Goal: Task Accomplishment & Management: Manage account settings

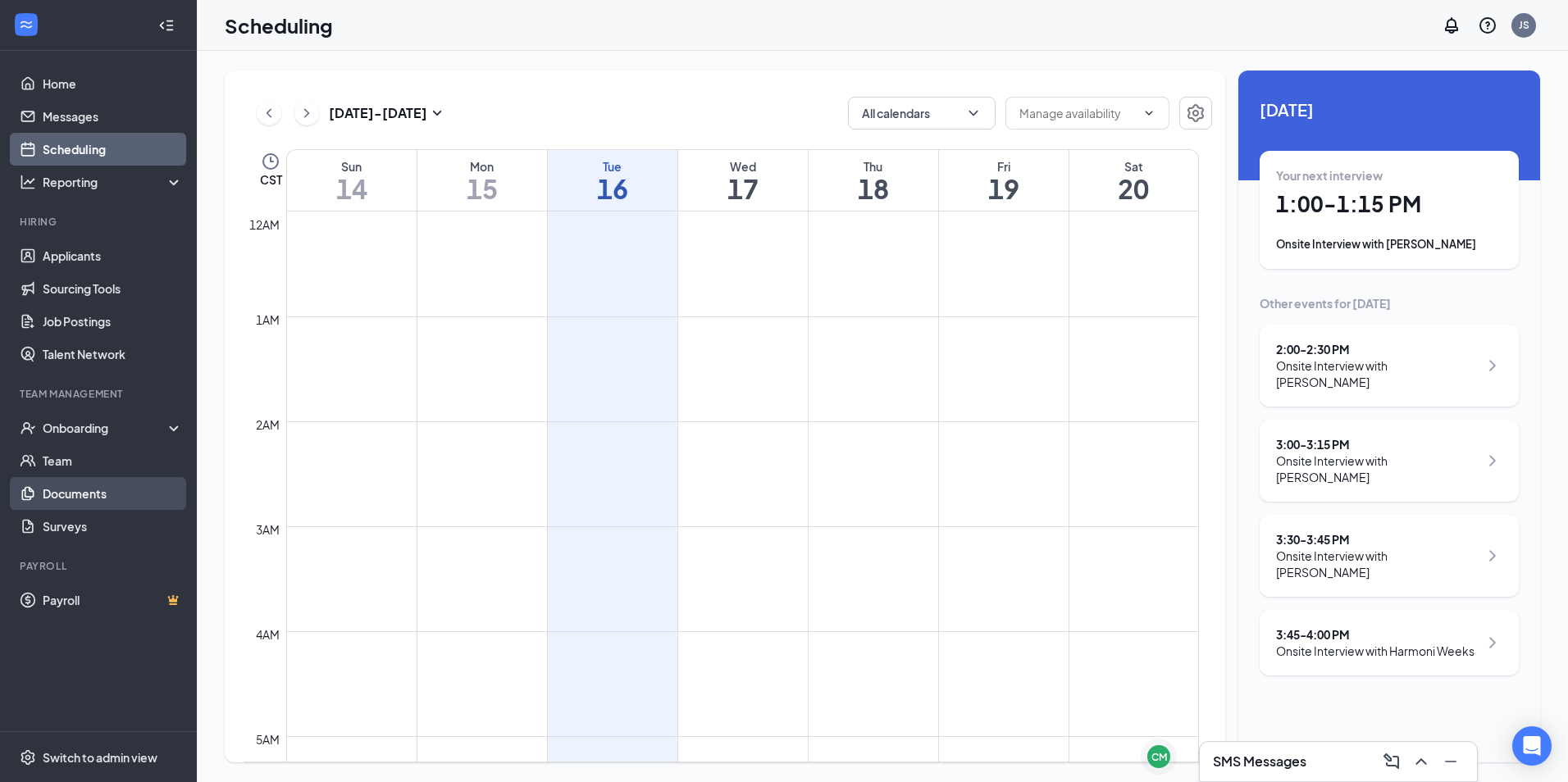
scroll to position [1298, 0]
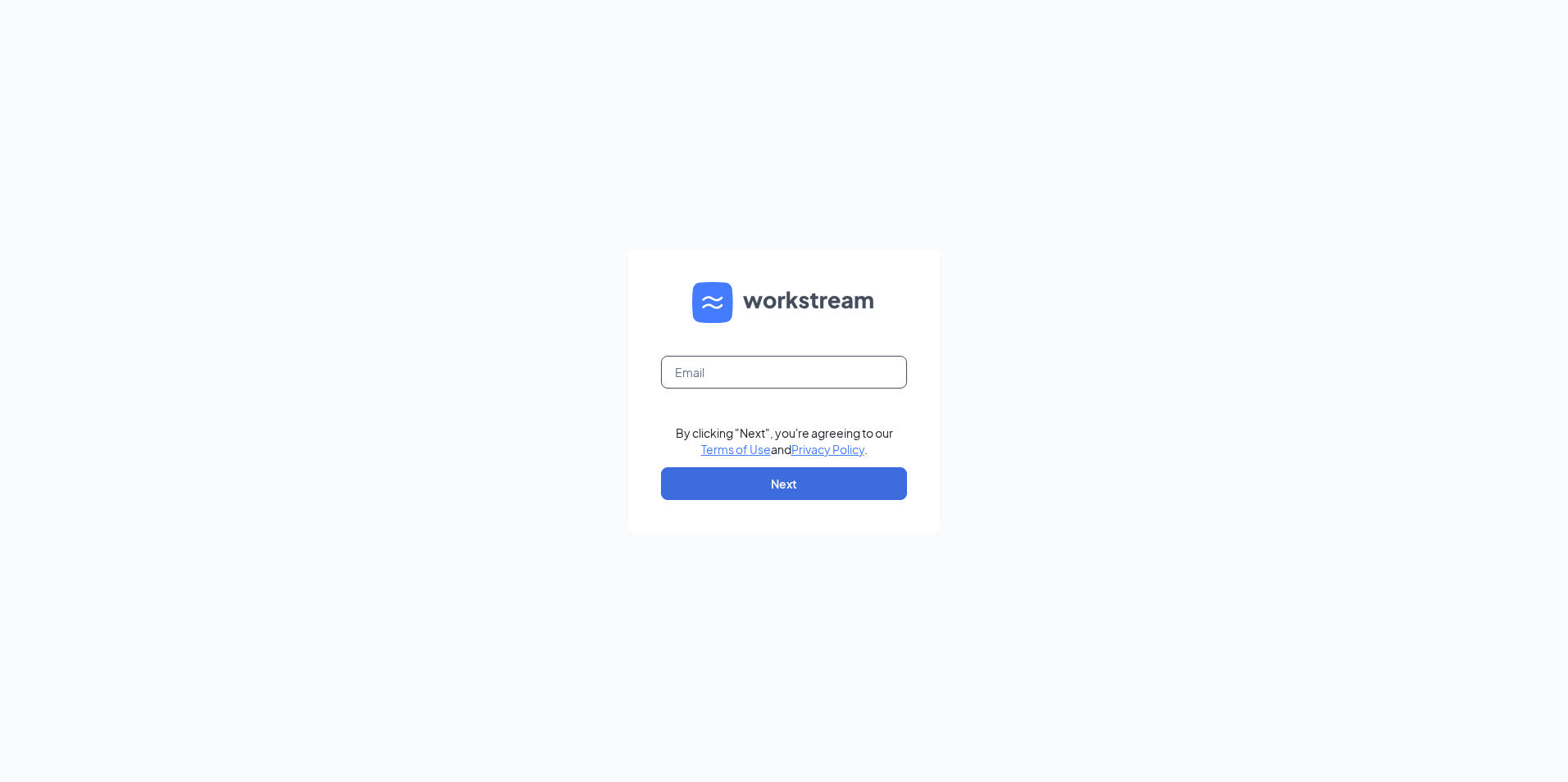
click at [698, 357] on input "text" at bounding box center [784, 373] width 246 height 33
type input "[EMAIL_ADDRESS][DOMAIN_NAME]"
click at [713, 489] on button "Next" at bounding box center [784, 484] width 246 height 33
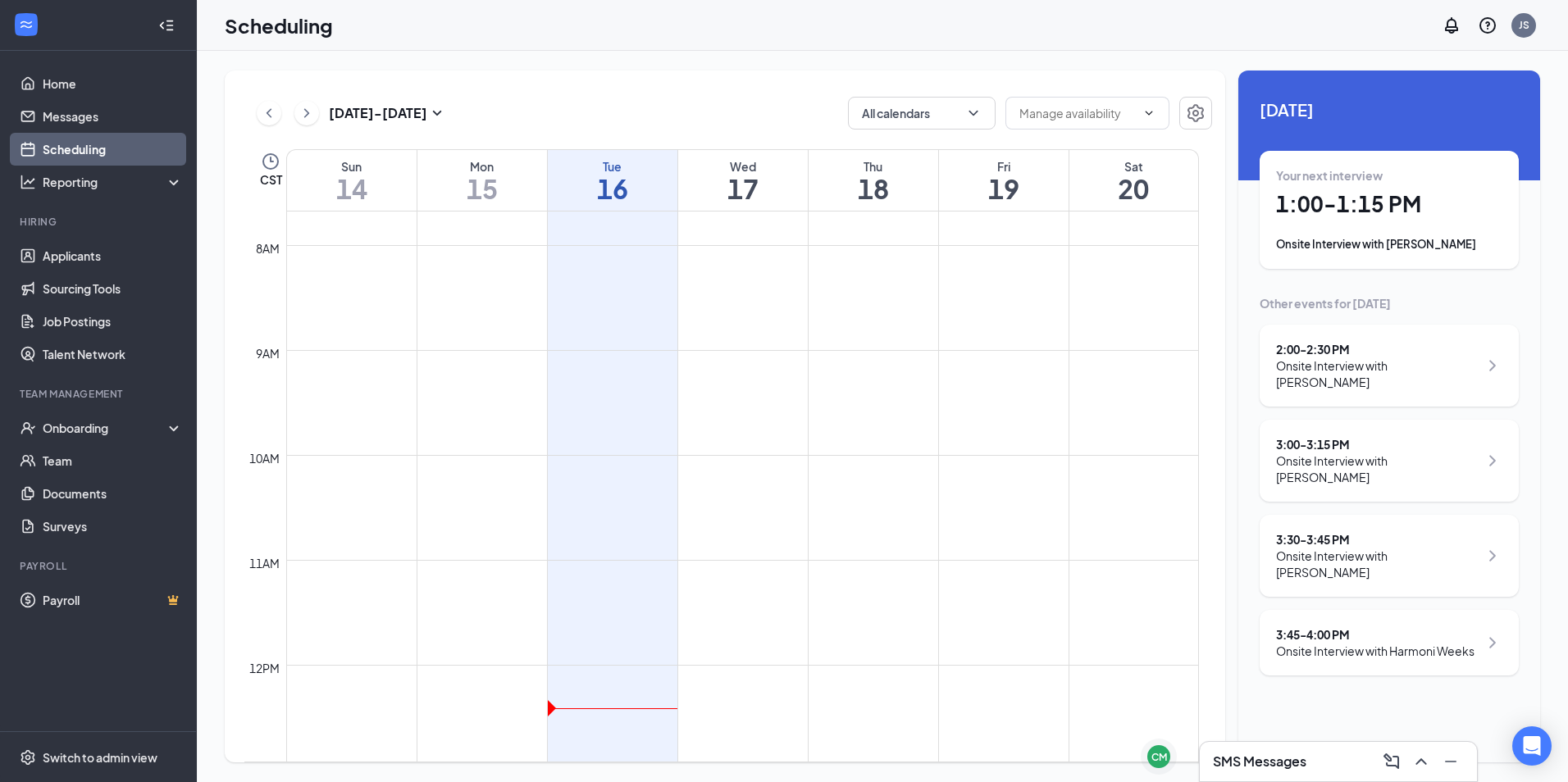
scroll to position [1215, 0]
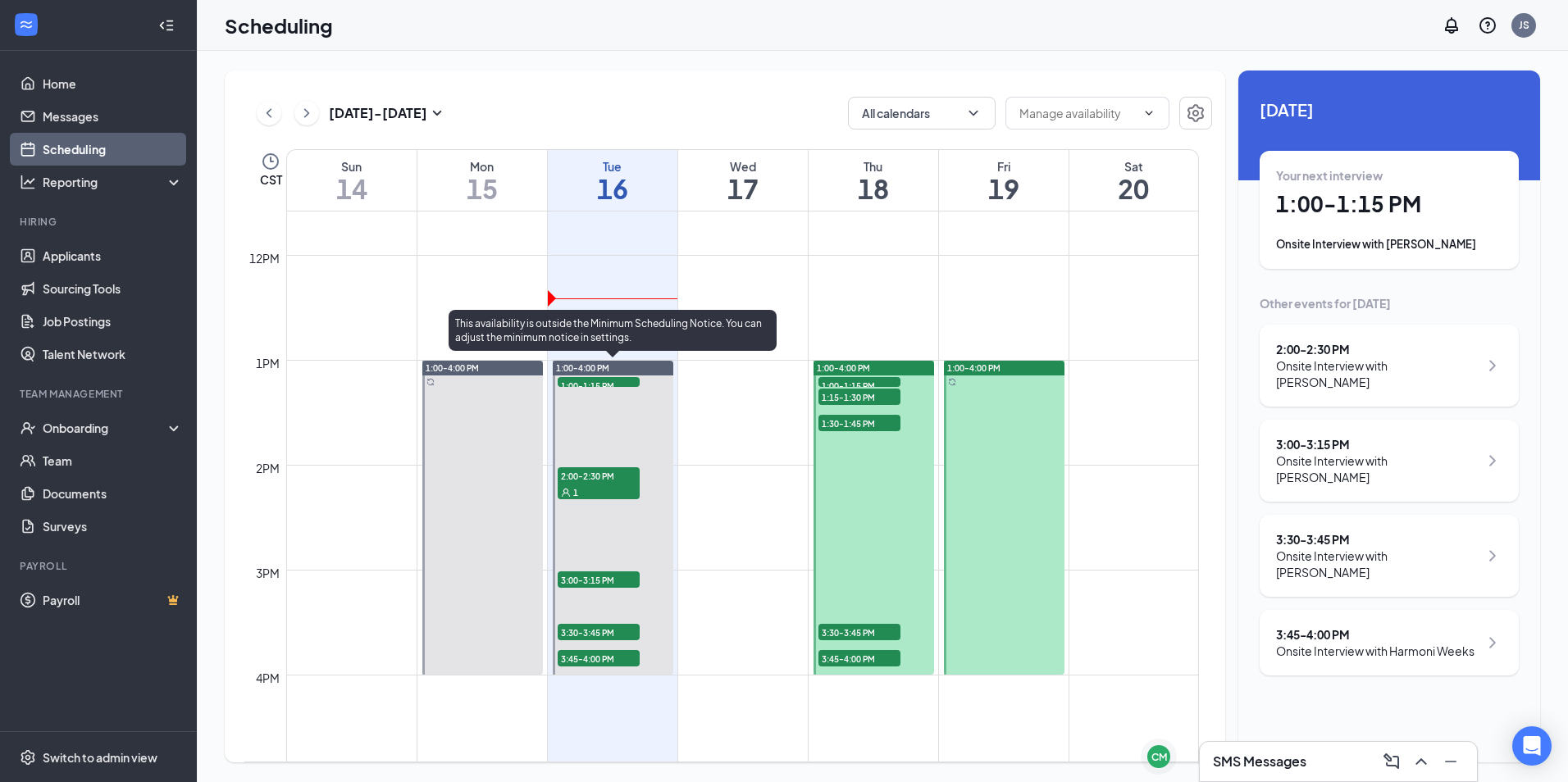
click at [608, 388] on div "1:00-1:15 PM 1" at bounding box center [599, 382] width 86 height 13
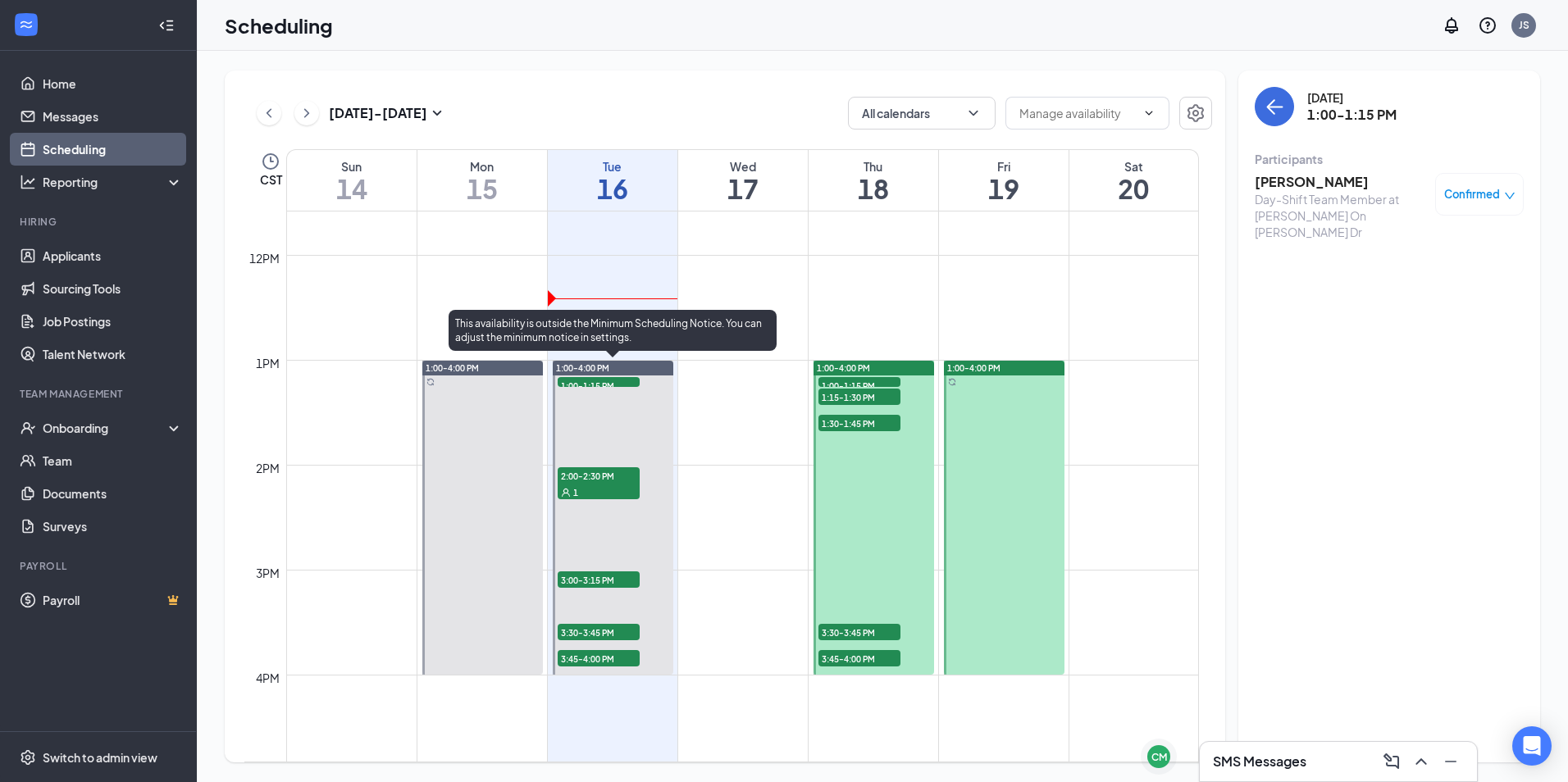
click at [595, 577] on span "3:00-3:15 PM" at bounding box center [599, 579] width 82 height 17
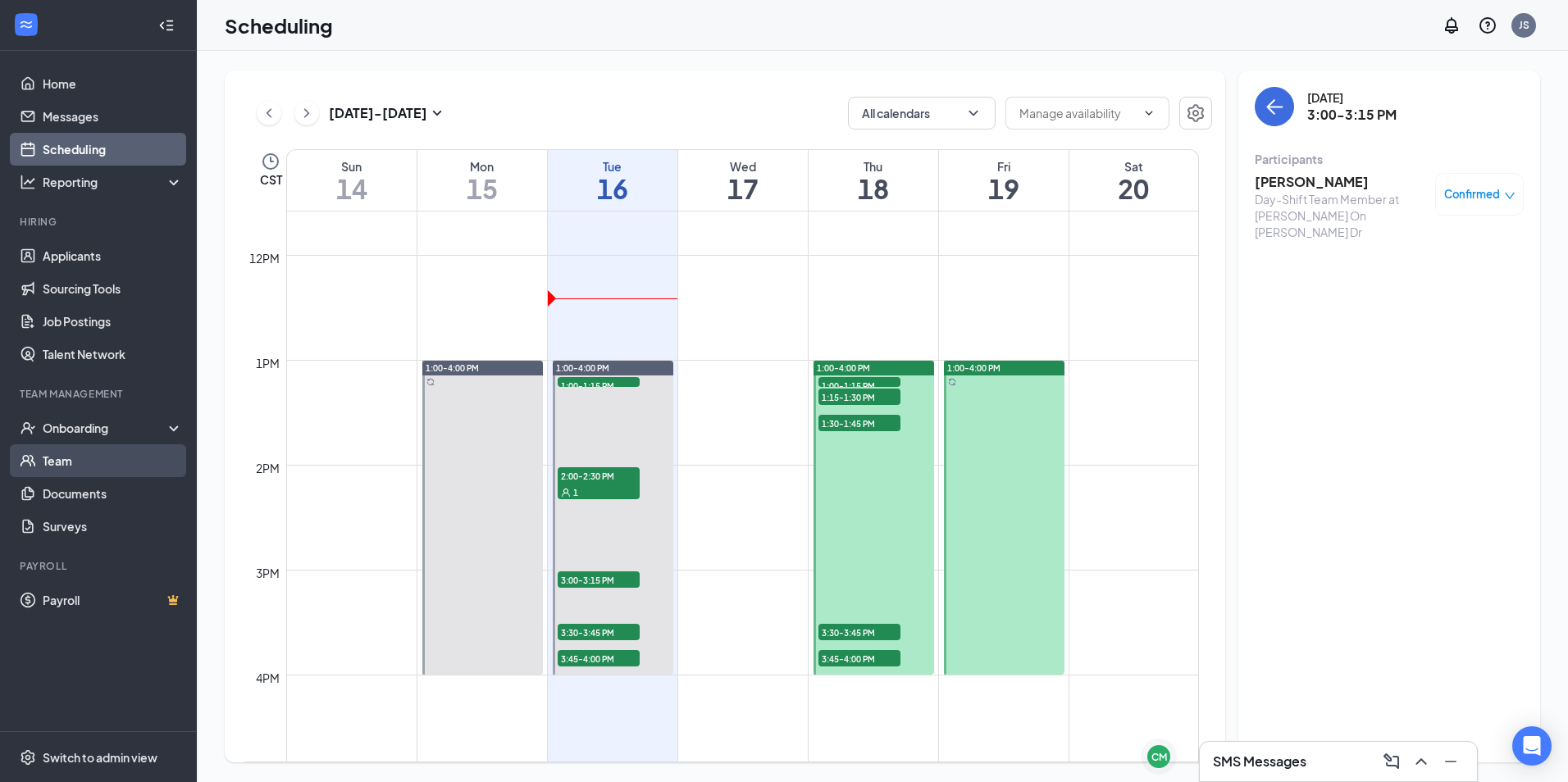
click at [71, 451] on link "Team" at bounding box center [112, 461] width 140 height 33
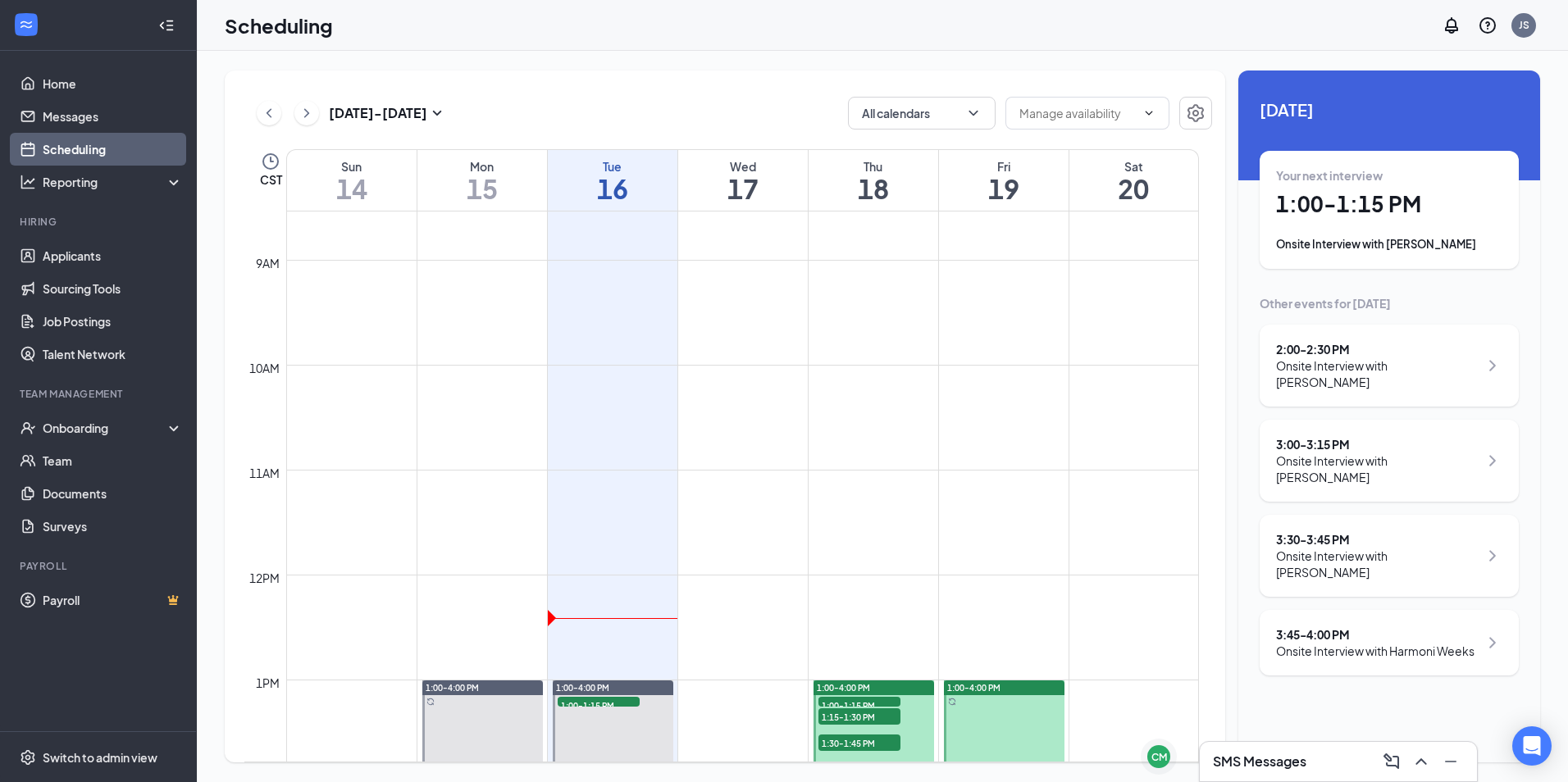
scroll to position [1380, 0]
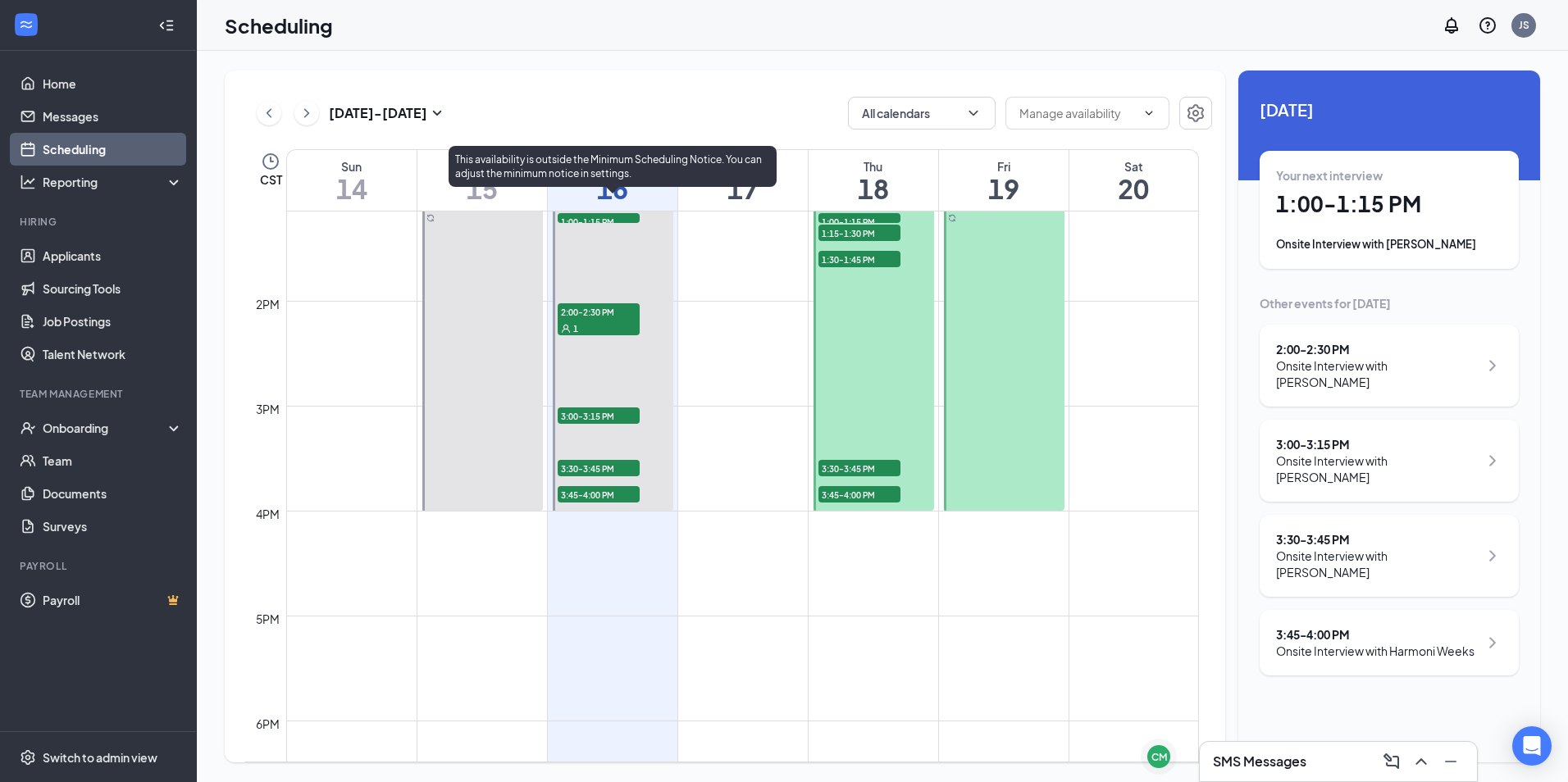
click at [598, 420] on span "3:00-3:15 PM" at bounding box center [599, 416] width 82 height 17
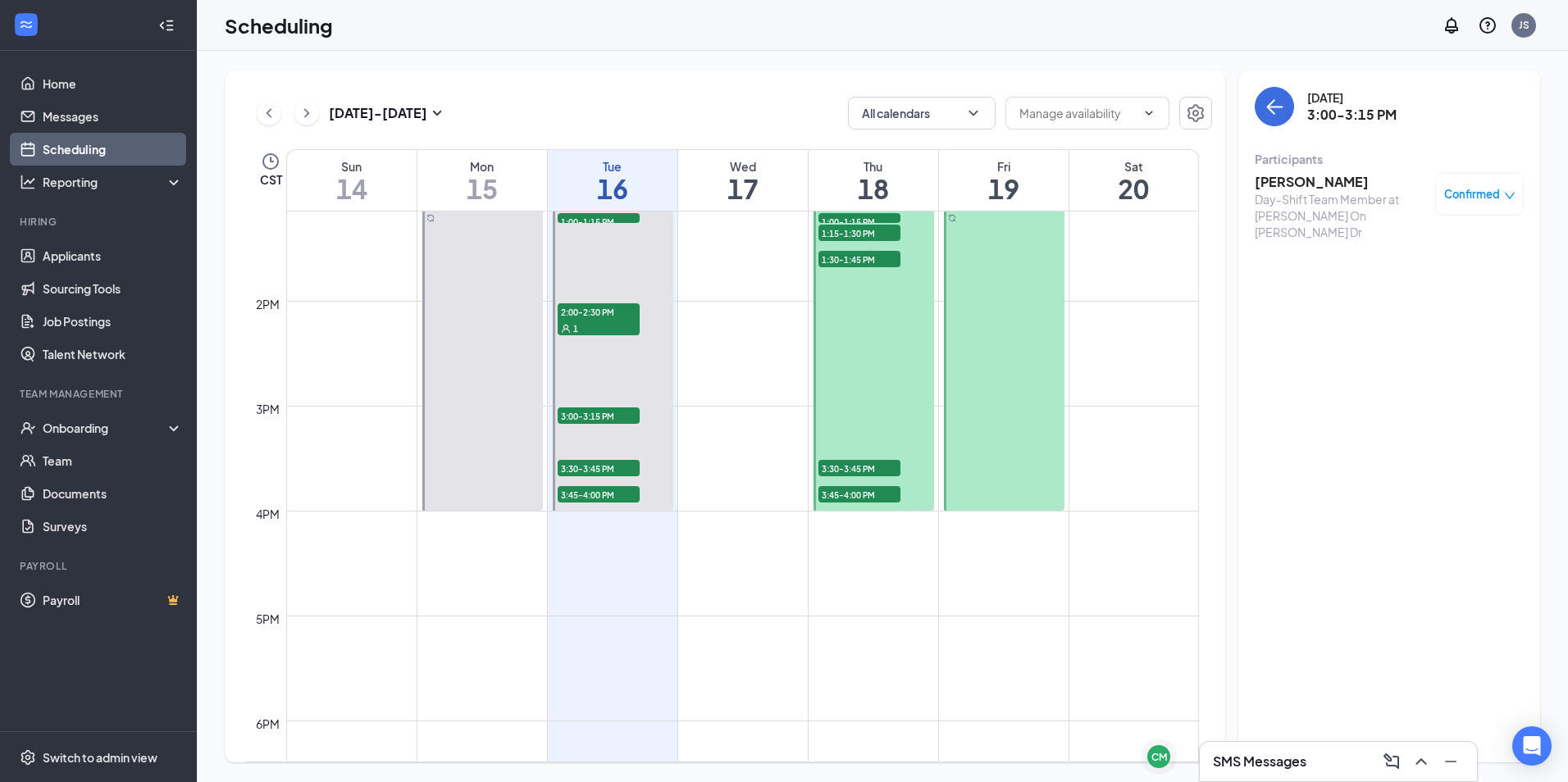
click at [1311, 178] on h3 "[PERSON_NAME]" at bounding box center [1340, 182] width 172 height 18
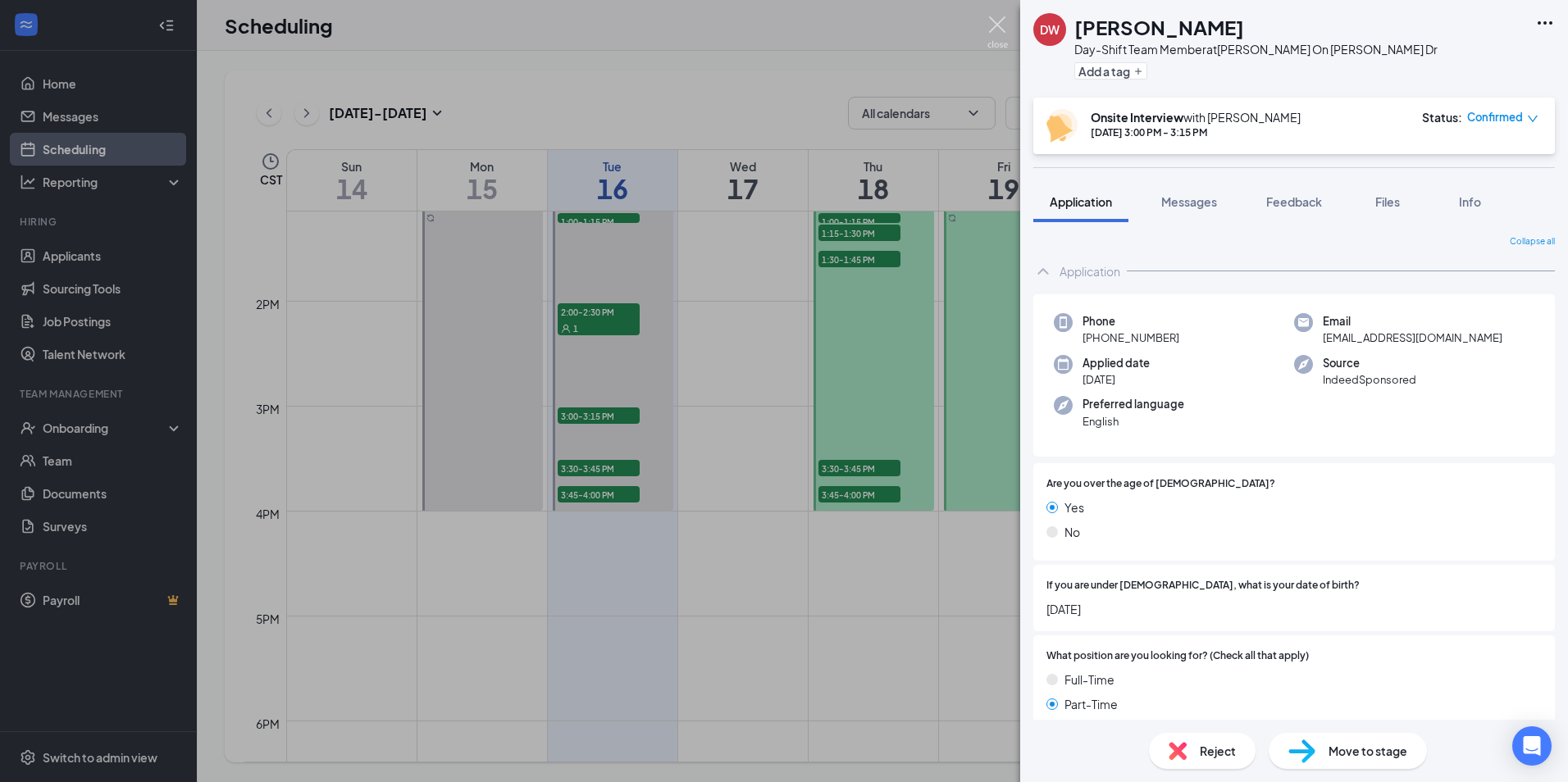
click at [995, 29] on img at bounding box center [997, 32] width 21 height 32
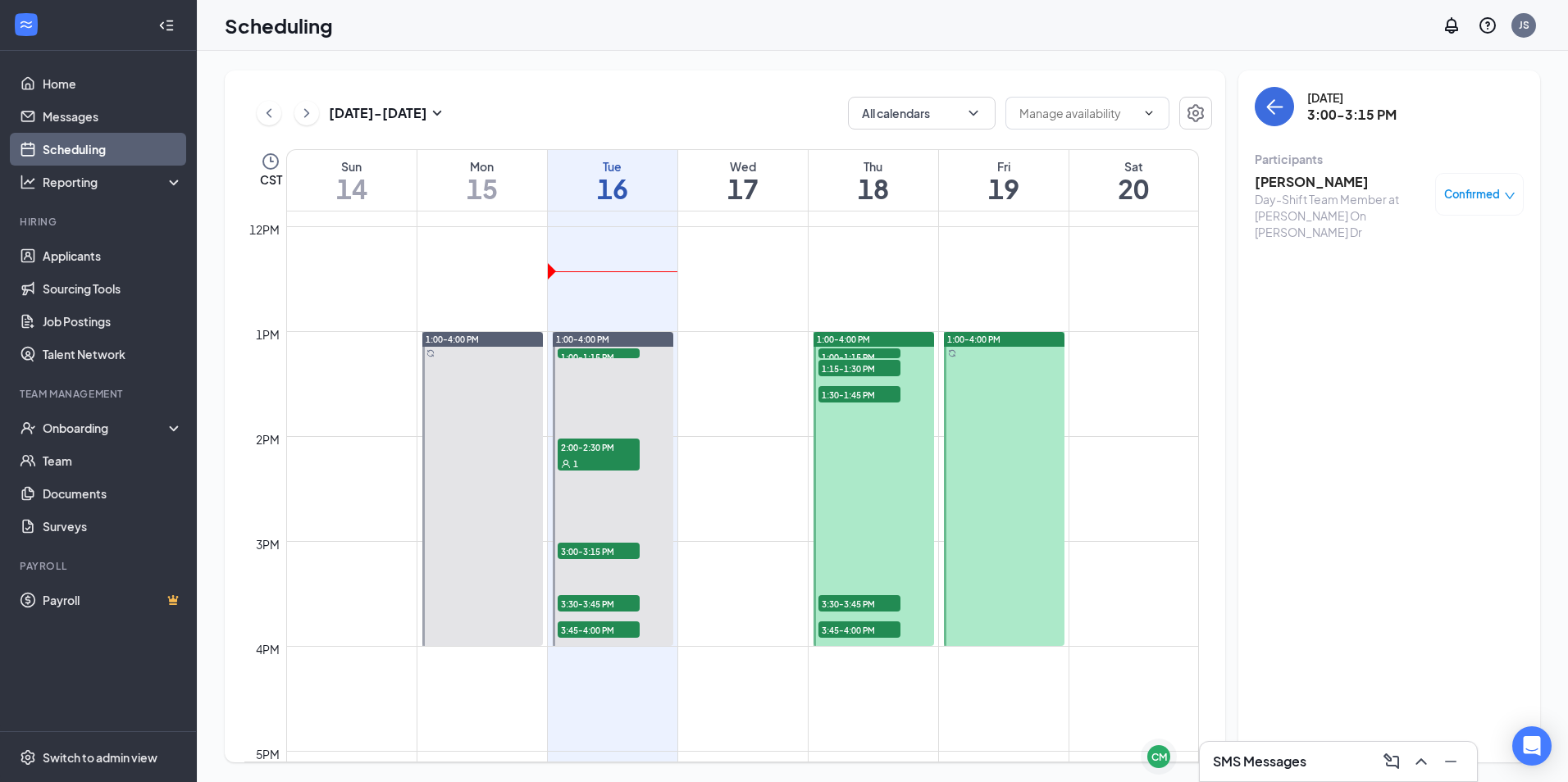
scroll to position [1215, 0]
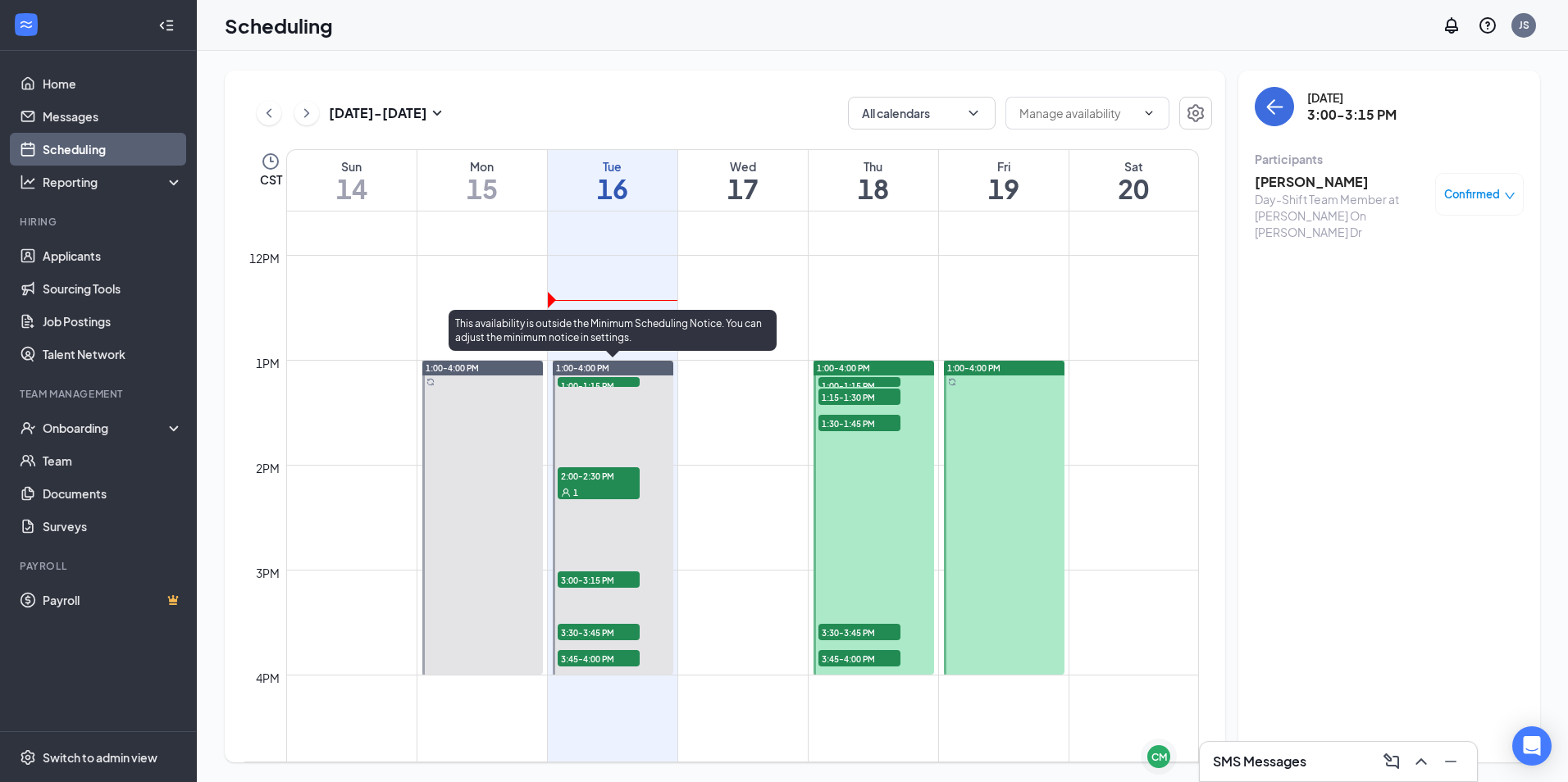
click at [597, 384] on span "1:00-1:15 PM" at bounding box center [599, 385] width 82 height 17
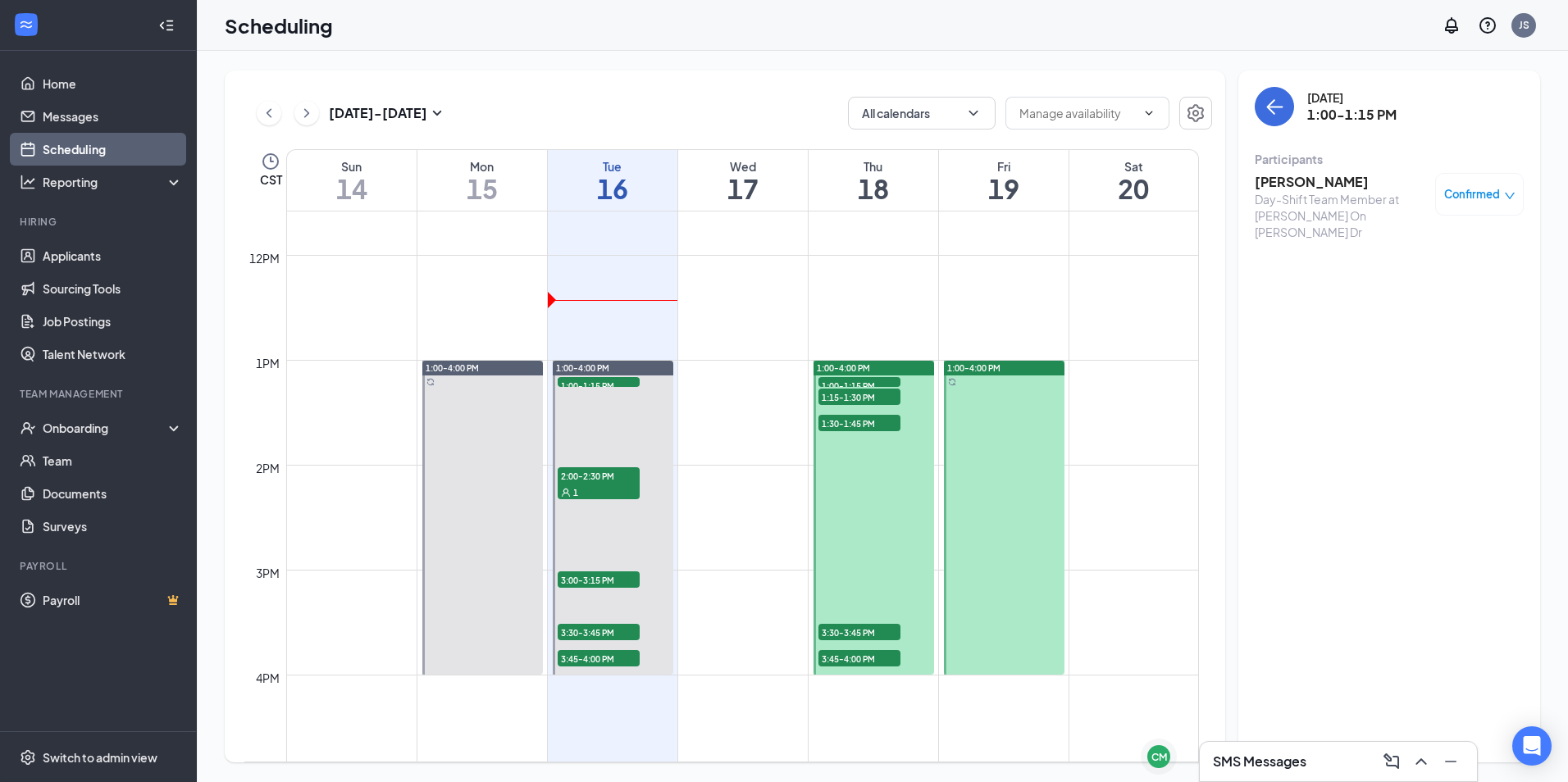
click at [1315, 182] on h3 "Ally Brendel" at bounding box center [1340, 182] width 172 height 18
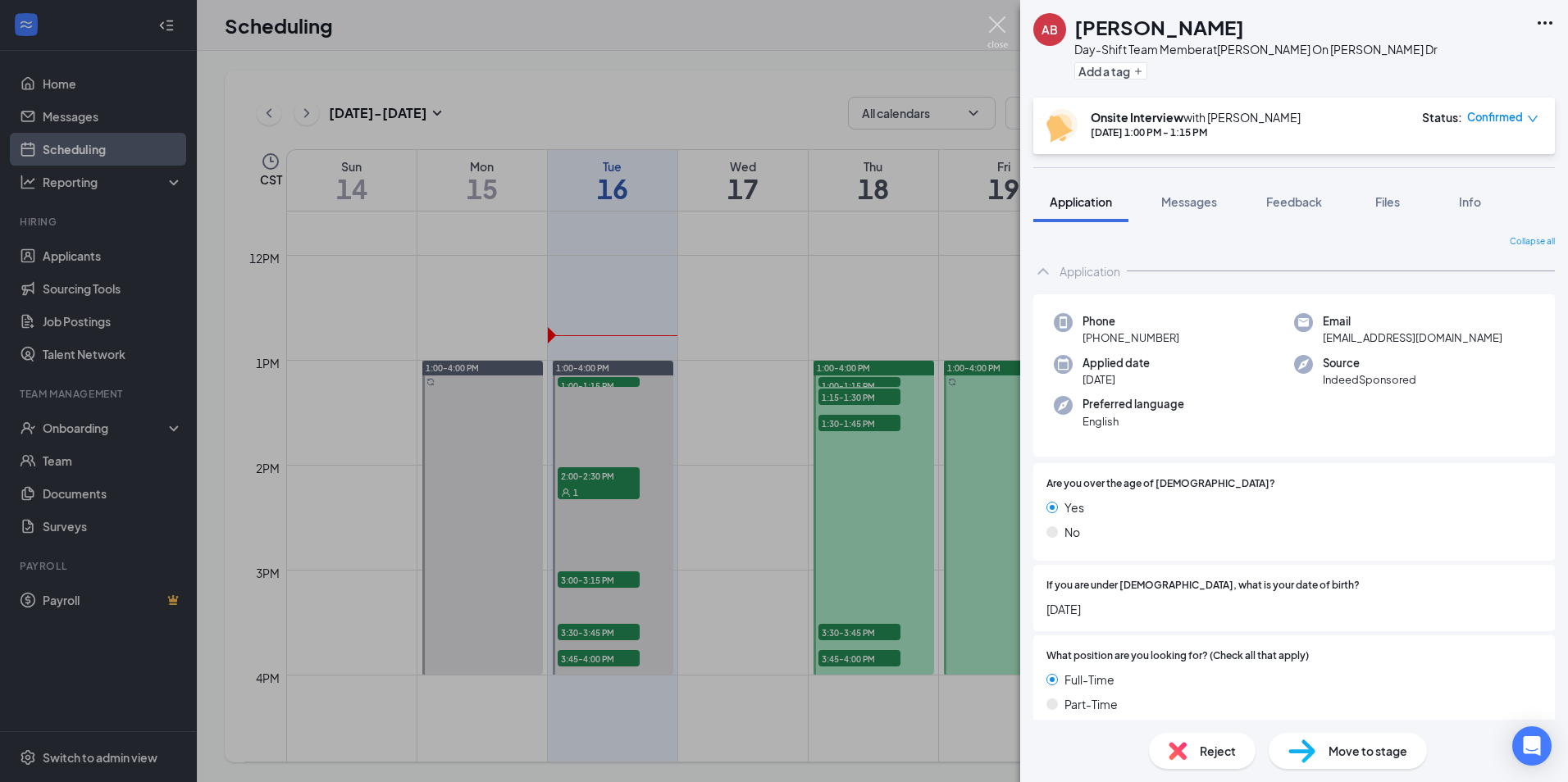
click at [991, 32] on img at bounding box center [997, 32] width 21 height 32
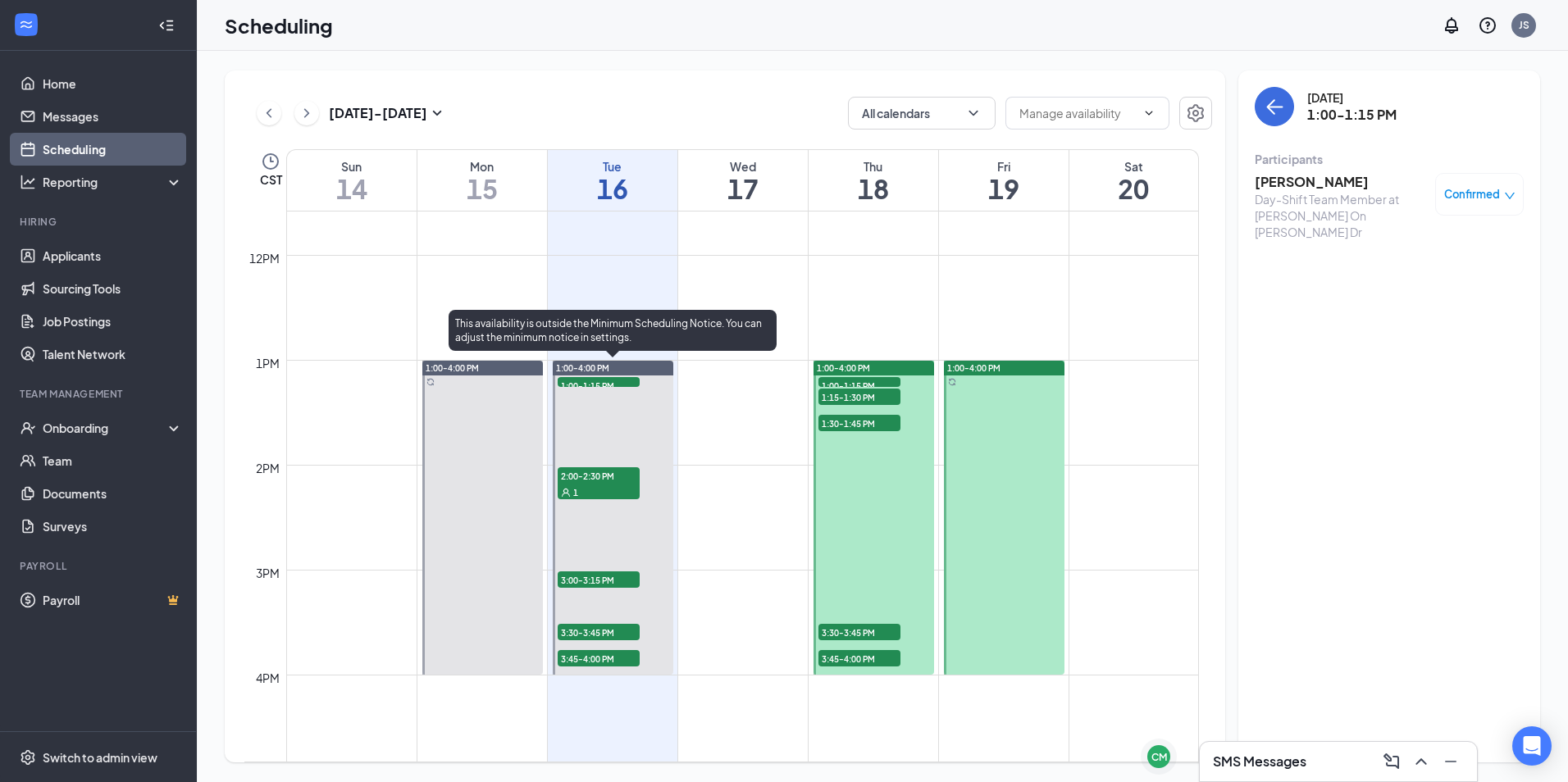
click at [601, 480] on span "2:00-2:30 PM" at bounding box center [599, 476] width 82 height 17
click at [584, 585] on span "3:00-3:15 PM" at bounding box center [599, 579] width 82 height 17
click at [595, 635] on span "3:30-3:45 PM" at bounding box center [599, 633] width 82 height 17
click at [576, 652] on span "3:45-4:00 PM" at bounding box center [599, 658] width 82 height 17
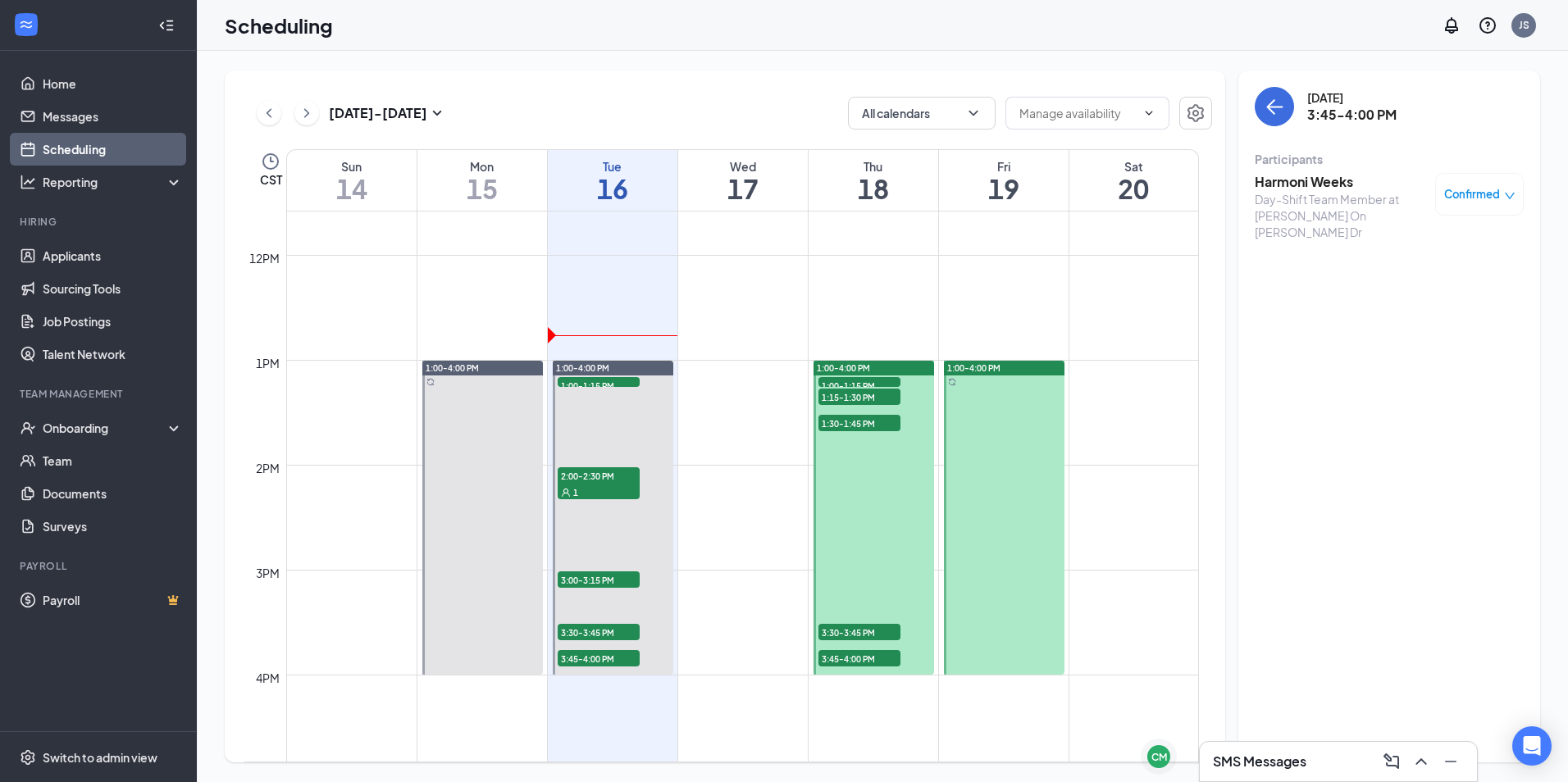
click at [1308, 185] on h3 "Harmoni Weeks" at bounding box center [1340, 182] width 172 height 18
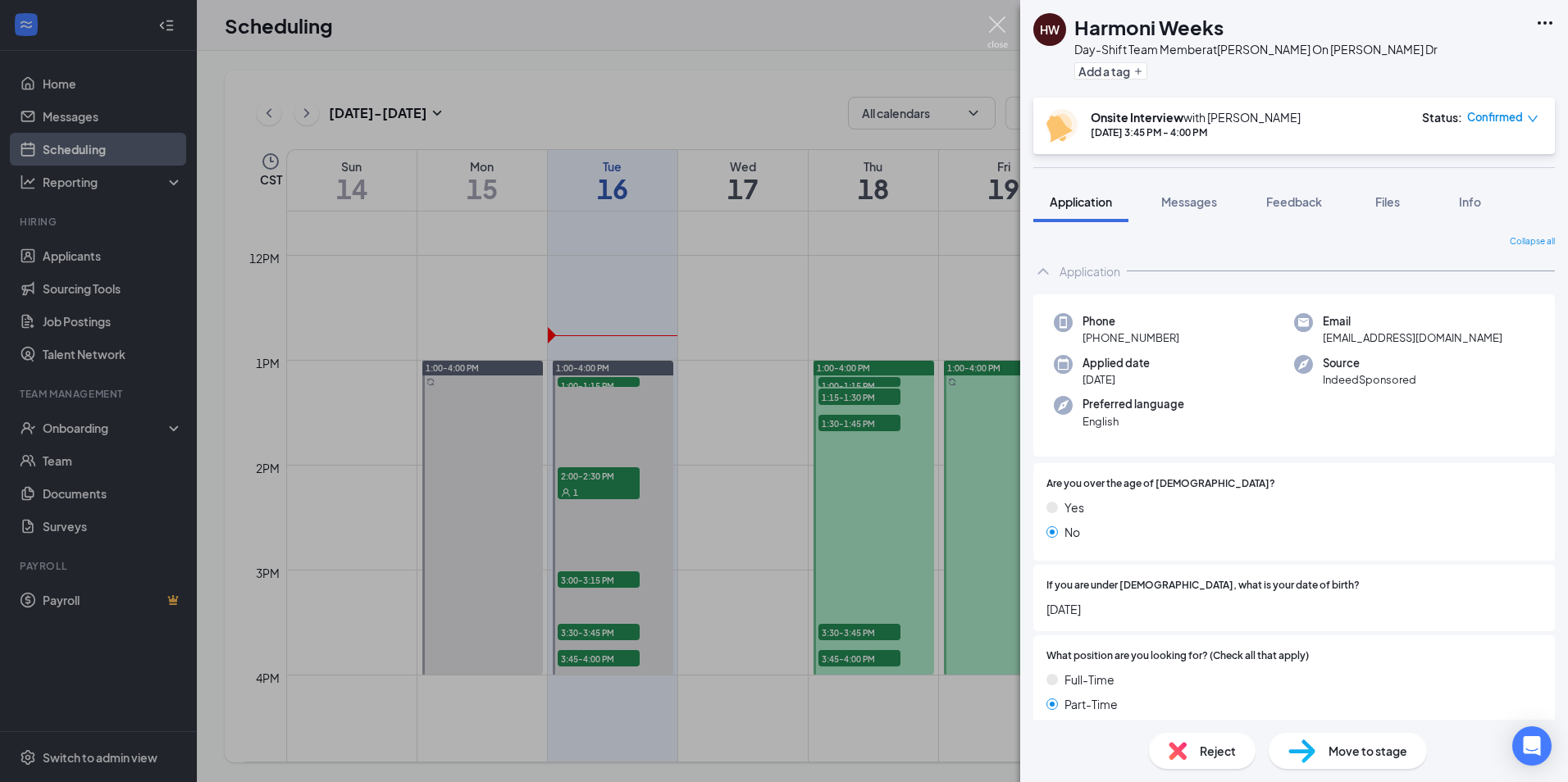
click at [1001, 17] on img at bounding box center [997, 32] width 21 height 32
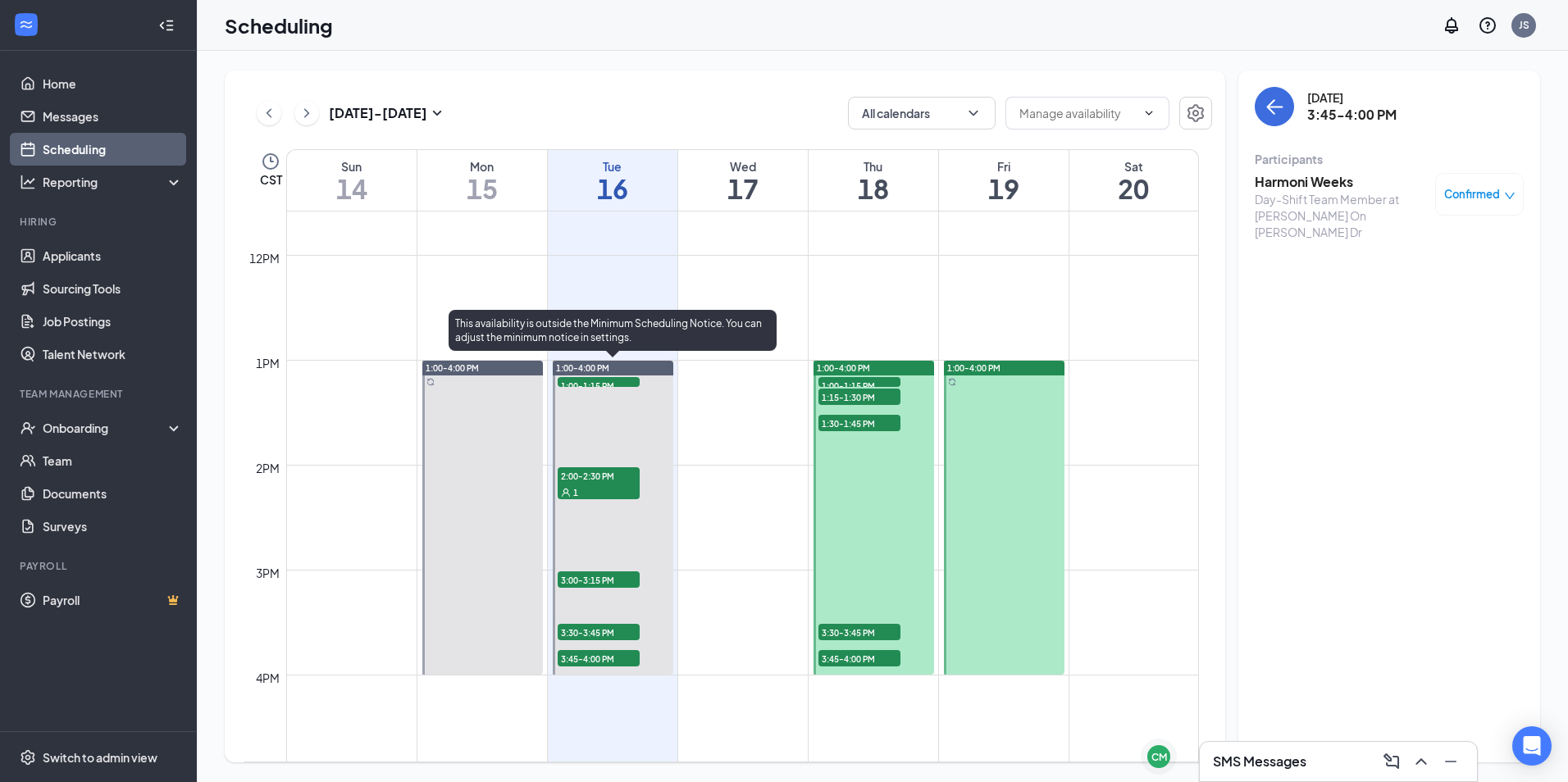
click at [618, 665] on span "3:45-4:00 PM" at bounding box center [599, 658] width 82 height 17
click at [616, 630] on span "3:30-3:45 PM" at bounding box center [599, 633] width 82 height 17
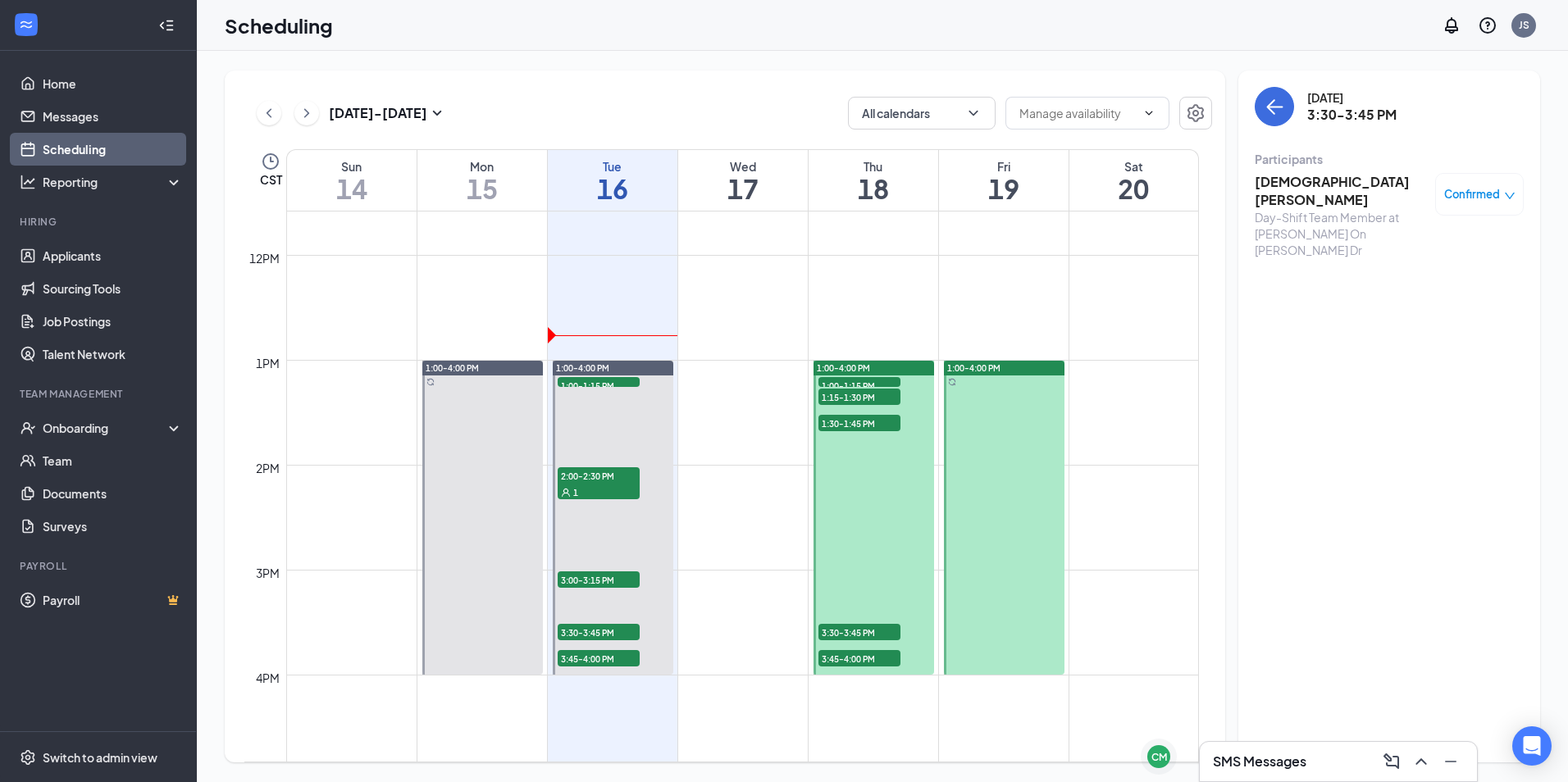
click at [1316, 183] on h3 "Christian olivarez" at bounding box center [1340, 190] width 172 height 36
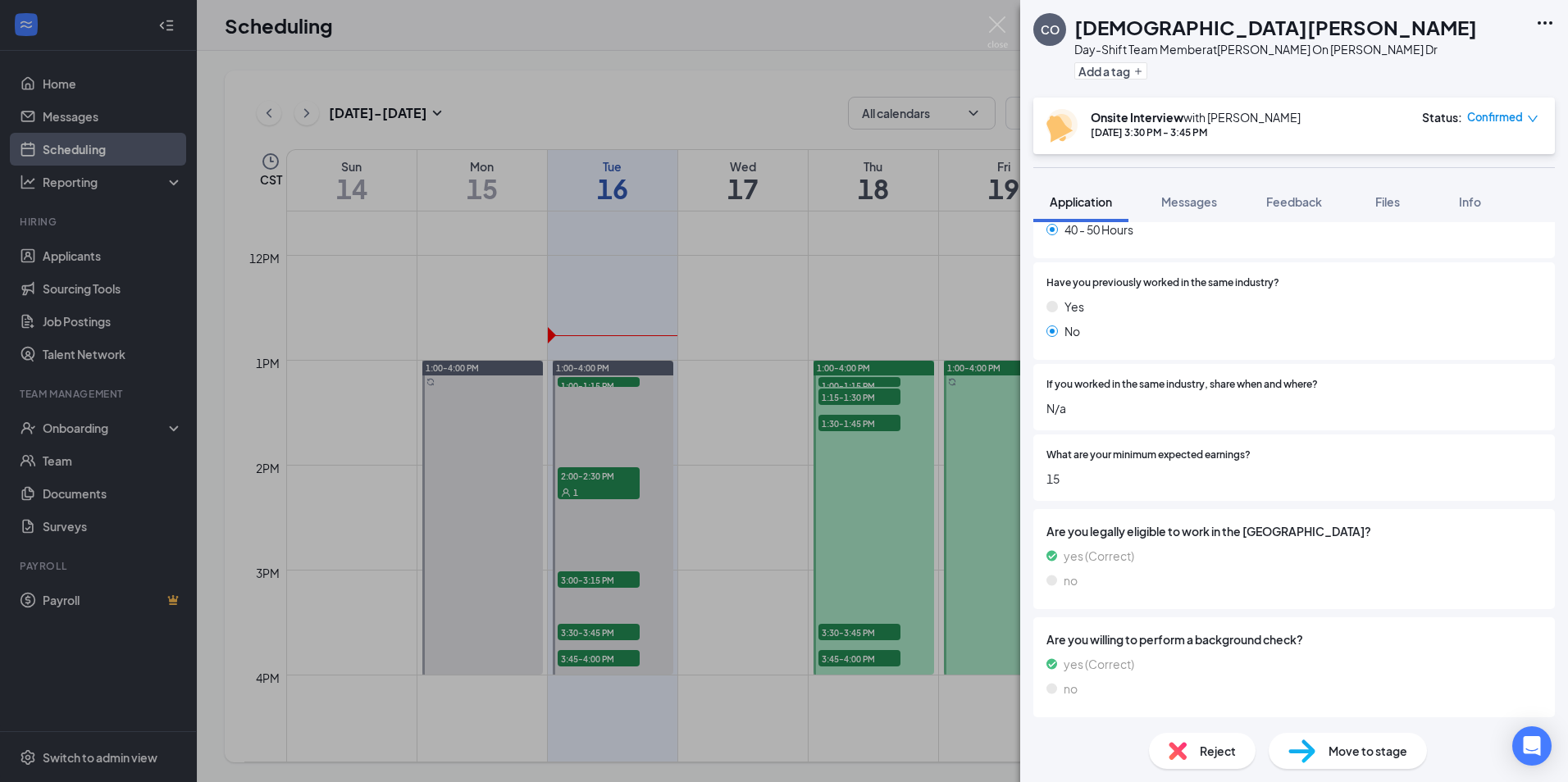
scroll to position [865, 0]
click at [994, 27] on img at bounding box center [997, 32] width 21 height 32
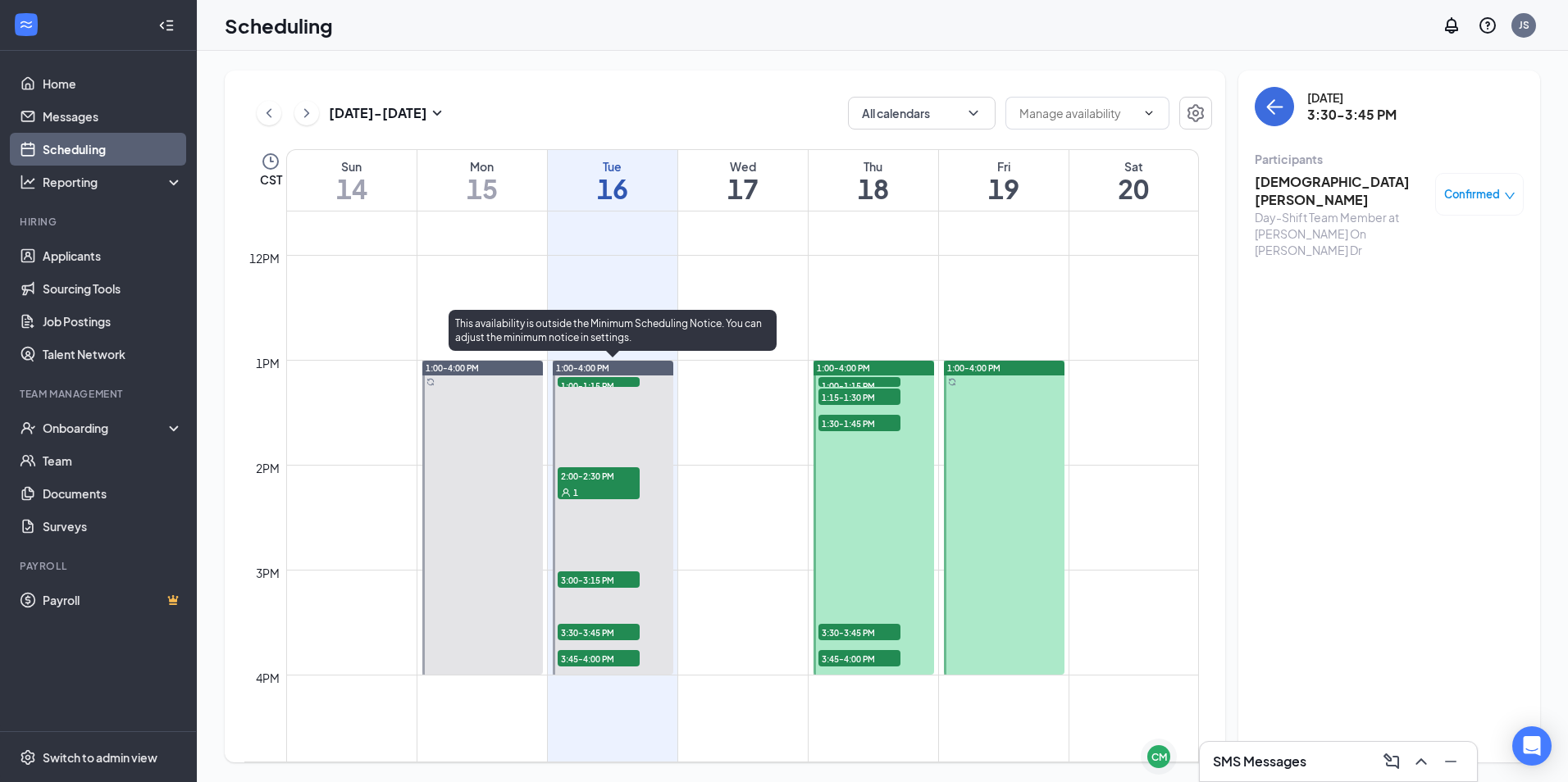
click at [598, 474] on span "2:00-2:30 PM" at bounding box center [599, 476] width 82 height 17
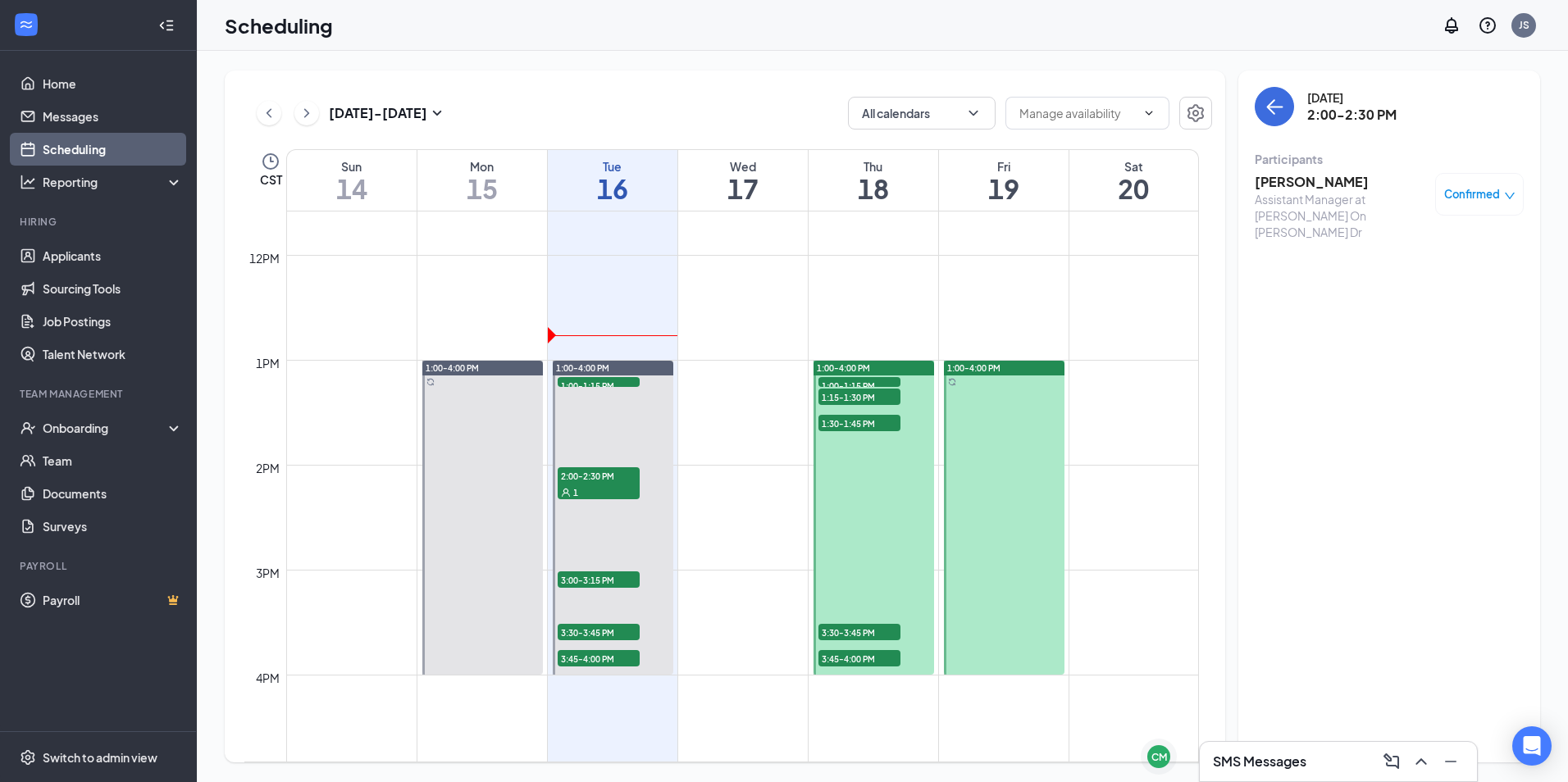
click at [1273, 178] on h3 "Amanda Schewe" at bounding box center [1340, 182] width 172 height 18
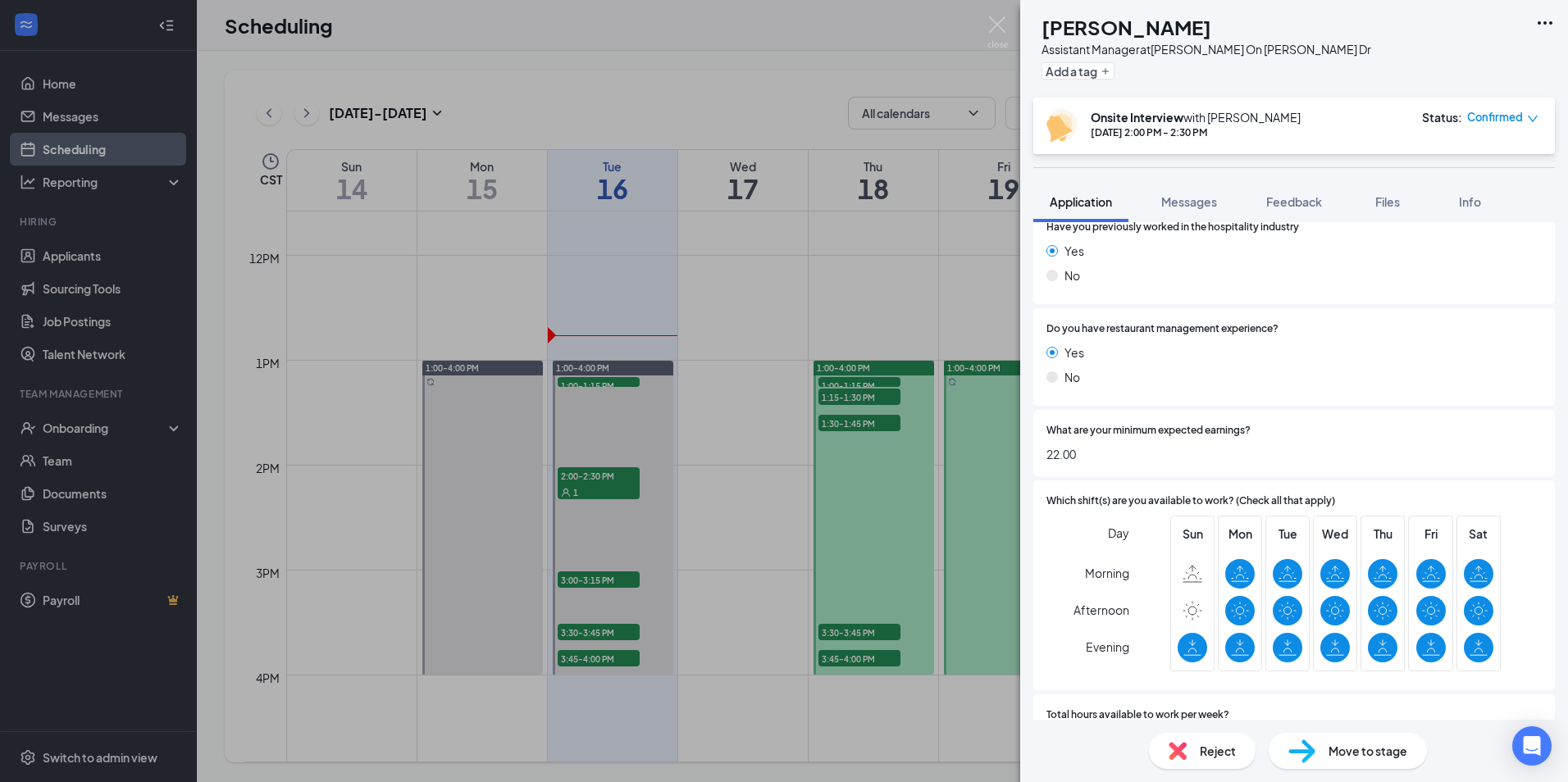
scroll to position [225, 0]
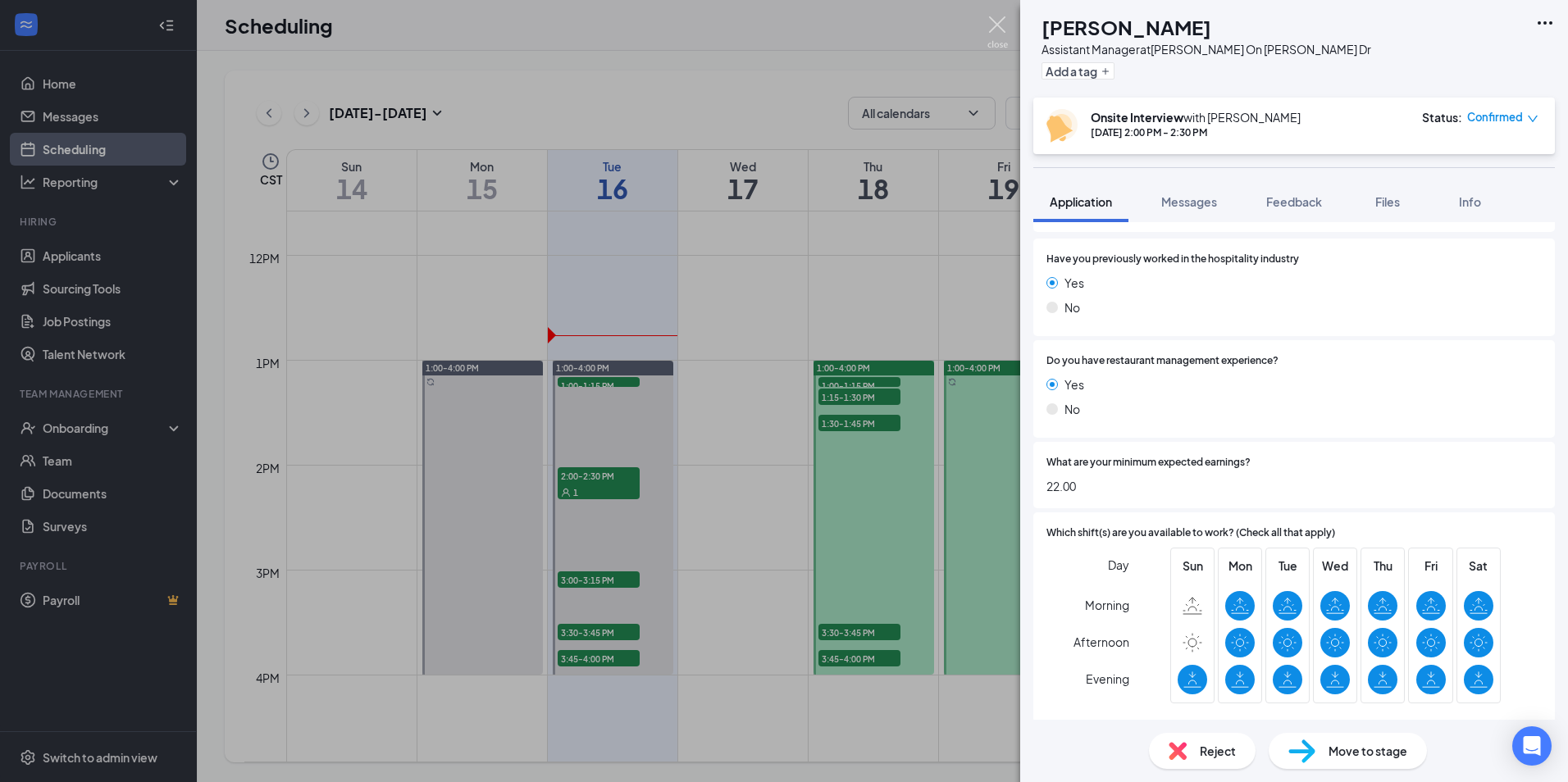
click at [1004, 21] on img at bounding box center [997, 32] width 21 height 32
